Goal: Task Accomplishment & Management: Complete application form

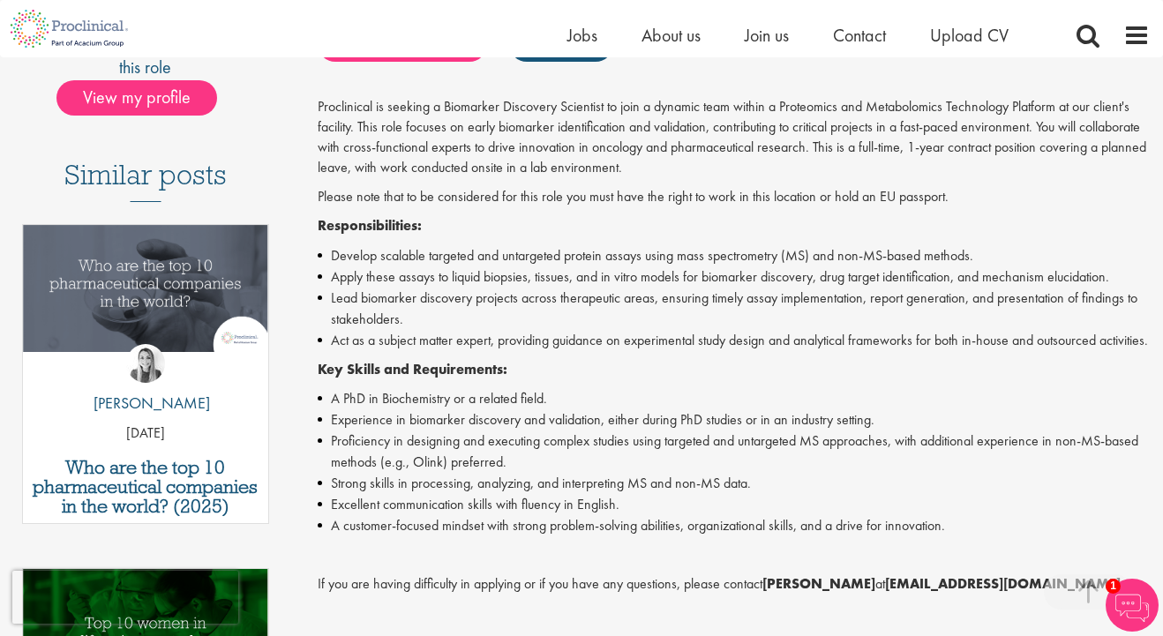
scroll to position [414, 0]
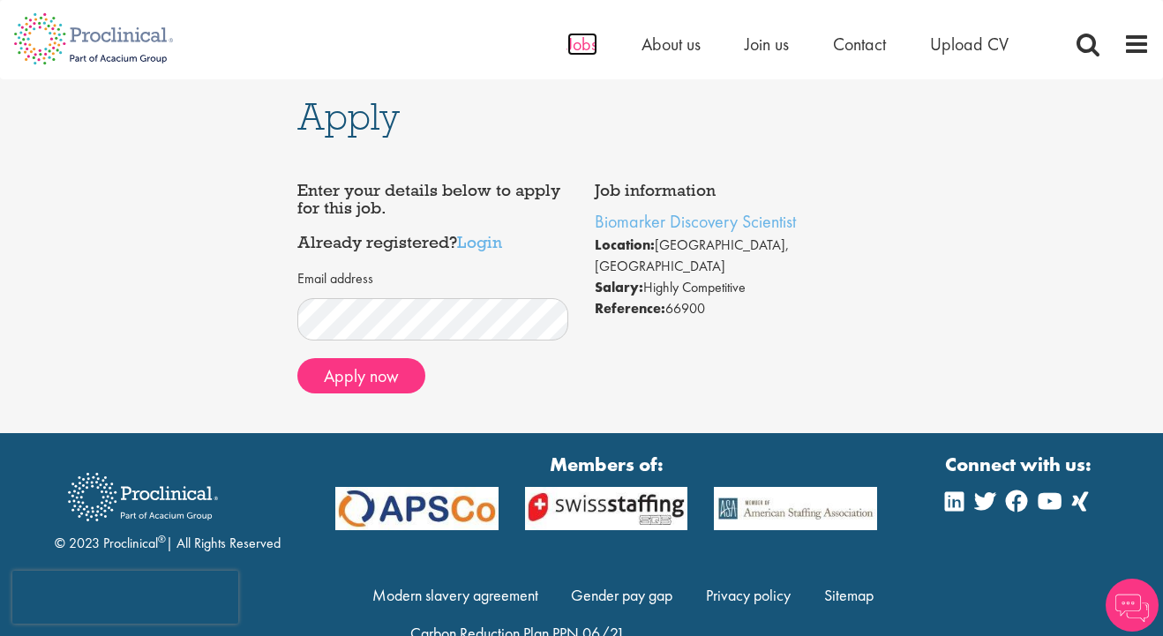
click at [578, 47] on span "Jobs" at bounding box center [582, 44] width 30 height 23
